Goal: Information Seeking & Learning: Learn about a topic

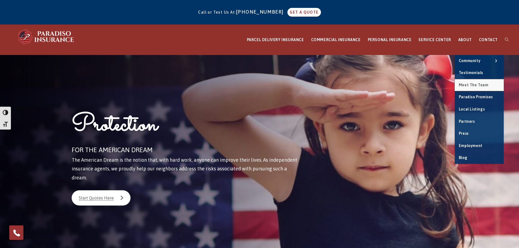
click at [469, 81] on link "Meet the Team" at bounding box center [478, 85] width 49 height 12
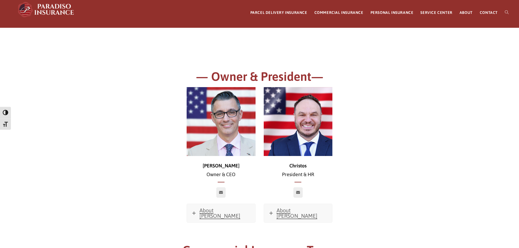
click at [221, 111] on img at bounding box center [221, 121] width 69 height 69
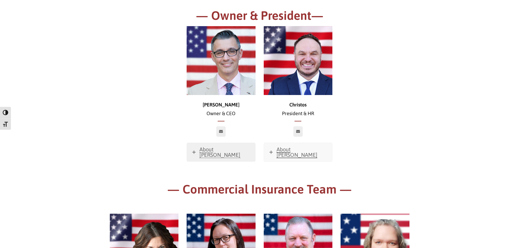
scroll to position [109, 0]
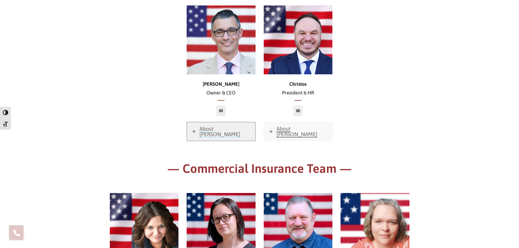
click at [200, 130] on span "About Chris" at bounding box center [219, 132] width 41 height 12
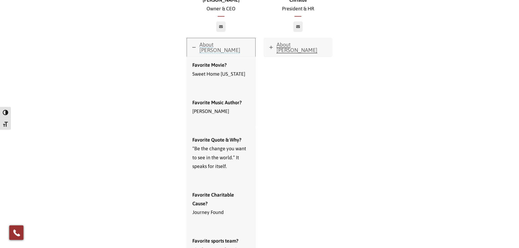
scroll to position [191, 0]
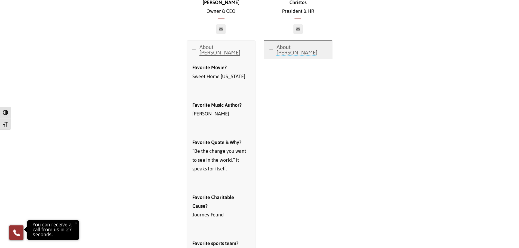
click at [265, 48] on link "About Christos" at bounding box center [298, 50] width 68 height 19
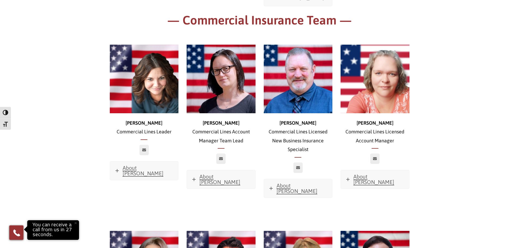
scroll to position [599, 0]
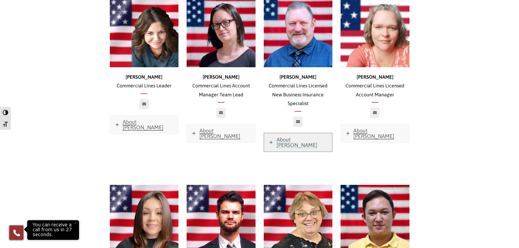
click at [280, 136] on span "About Ross" at bounding box center [296, 142] width 41 height 12
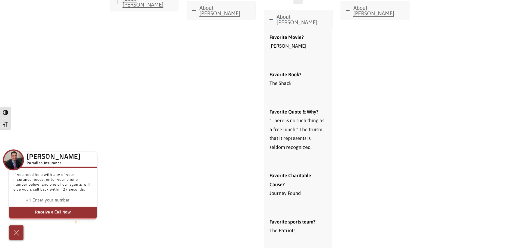
scroll to position [653, 0]
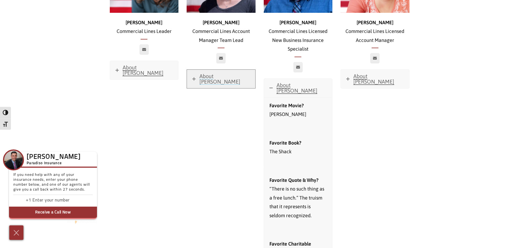
click at [214, 73] on span "About Jessica" at bounding box center [219, 79] width 41 height 12
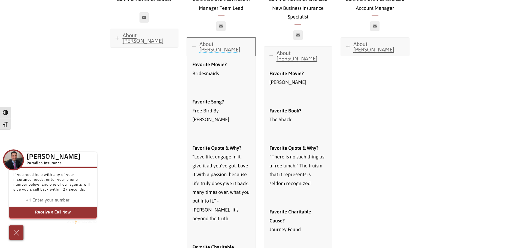
scroll to position [599, 0]
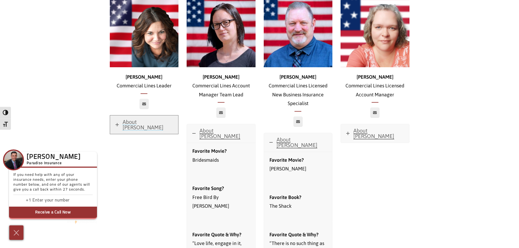
click at [117, 123] on icon at bounding box center [116, 124] width 3 height 3
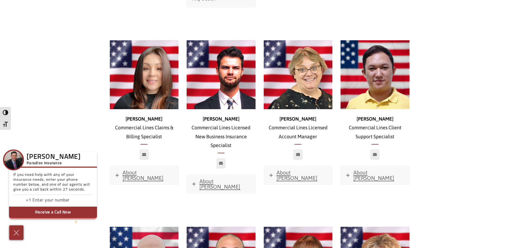
scroll to position [1062, 0]
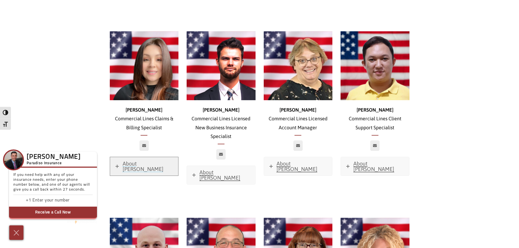
click at [113, 157] on link "About Morgan" at bounding box center [144, 166] width 68 height 19
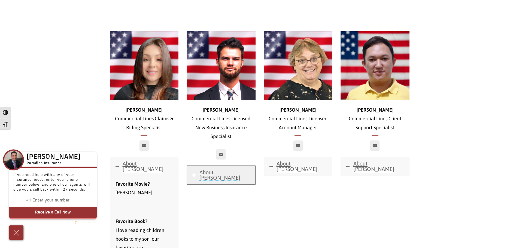
click at [191, 166] on link "About Zach" at bounding box center [221, 175] width 68 height 19
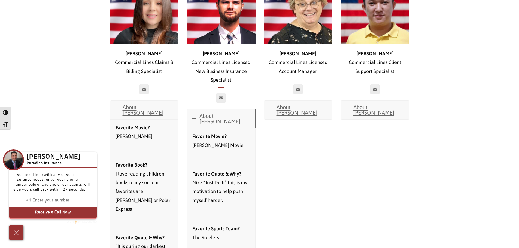
scroll to position [1171, 0]
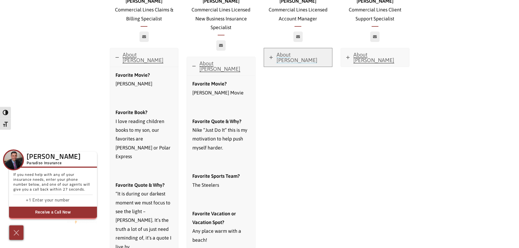
click at [274, 48] on link "About Robyn" at bounding box center [298, 57] width 68 height 19
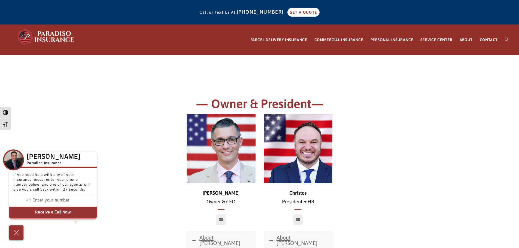
click at [215, 194] on p "Chris Owner & CEO" at bounding box center [221, 198] width 69 height 18
drag, startPoint x: 73, startPoint y: 158, endPoint x: 44, endPoint y: 158, distance: 29.4
click at [44, 158] on div "Chris Paradiso Paradiso Insurance" at bounding box center [53, 160] width 88 height 16
click at [44, 158] on h3 "[PERSON_NAME]" at bounding box center [54, 157] width 54 height 5
drag, startPoint x: 29, startPoint y: 157, endPoint x: 70, endPoint y: 159, distance: 41.2
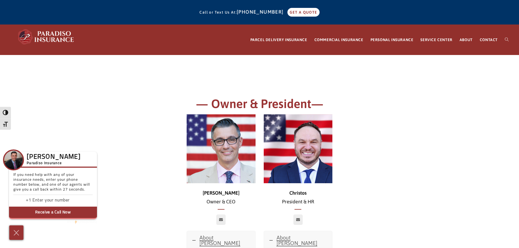
click at [70, 159] on h3 "[PERSON_NAME]" at bounding box center [54, 157] width 54 height 5
